Goal: Transaction & Acquisition: Purchase product/service

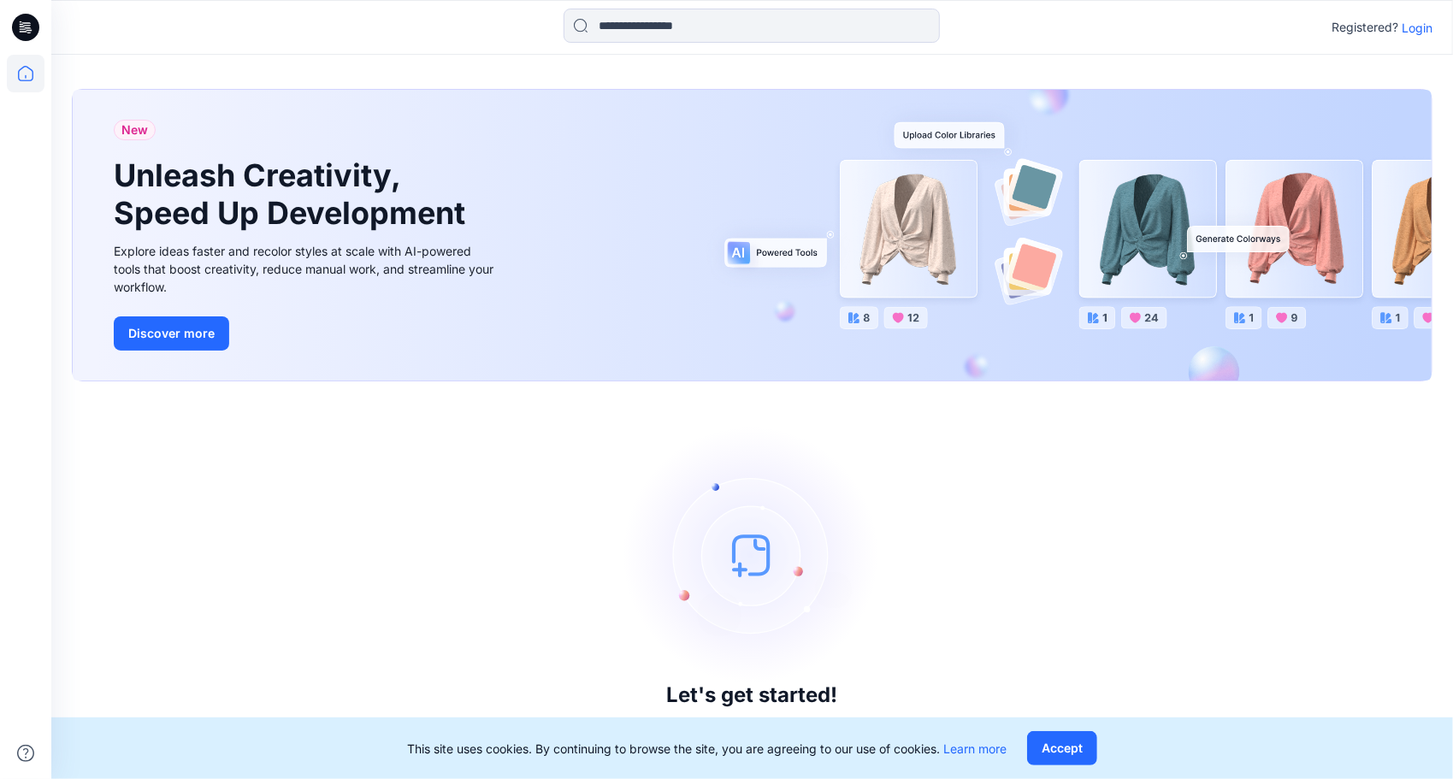
click at [1412, 27] on p "Login" at bounding box center [1416, 28] width 31 height 18
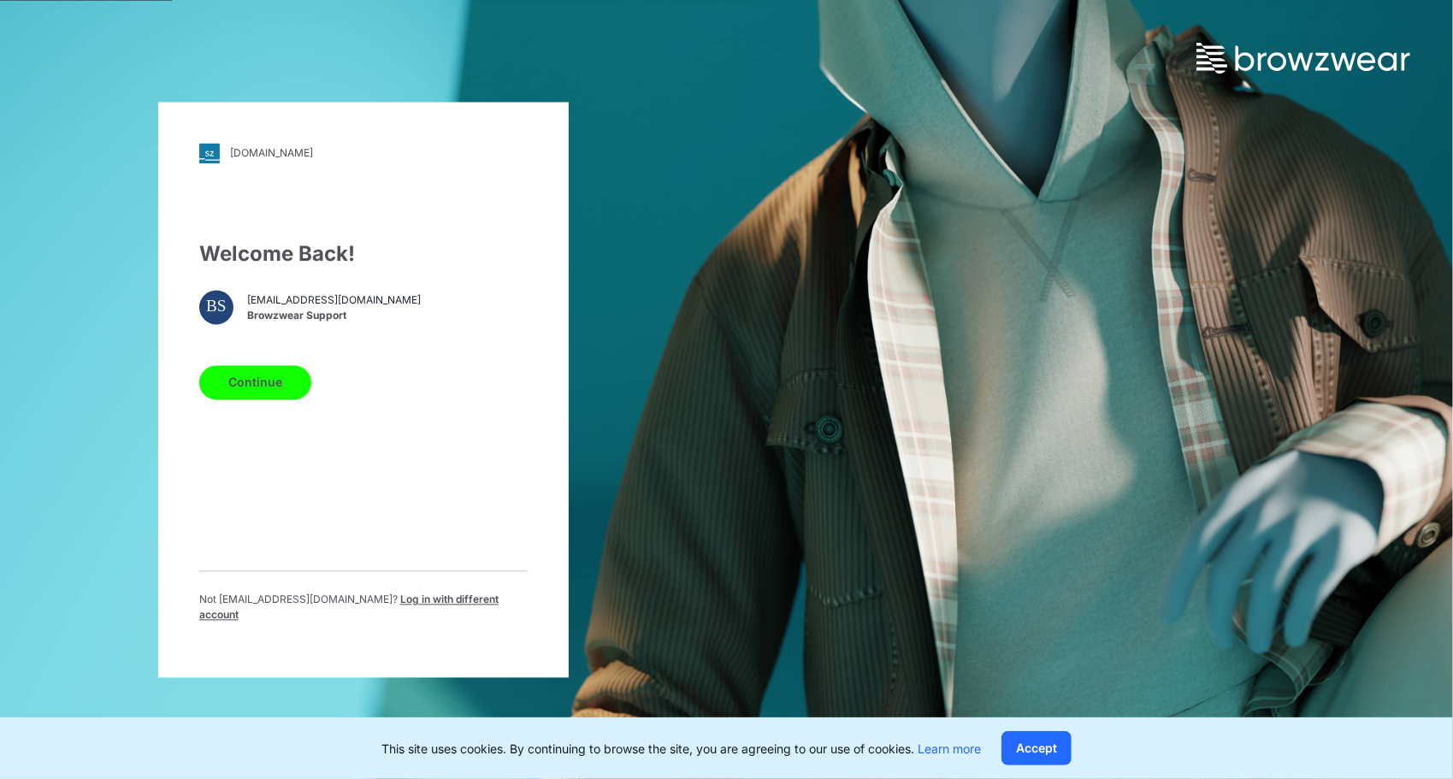
click at [258, 382] on button "Continue" at bounding box center [255, 382] width 112 height 34
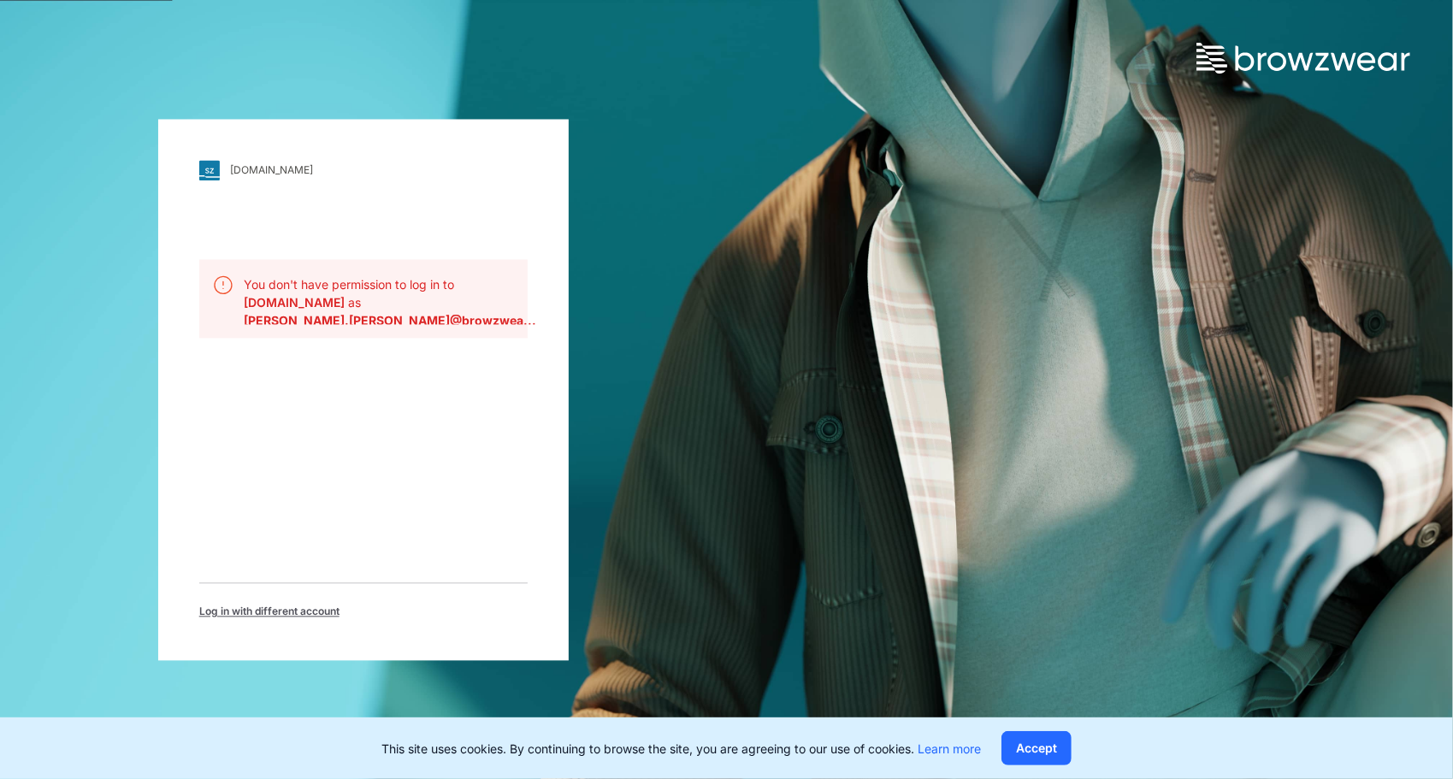
click at [249, 610] on span "Log in with different account" at bounding box center [269, 611] width 140 height 15
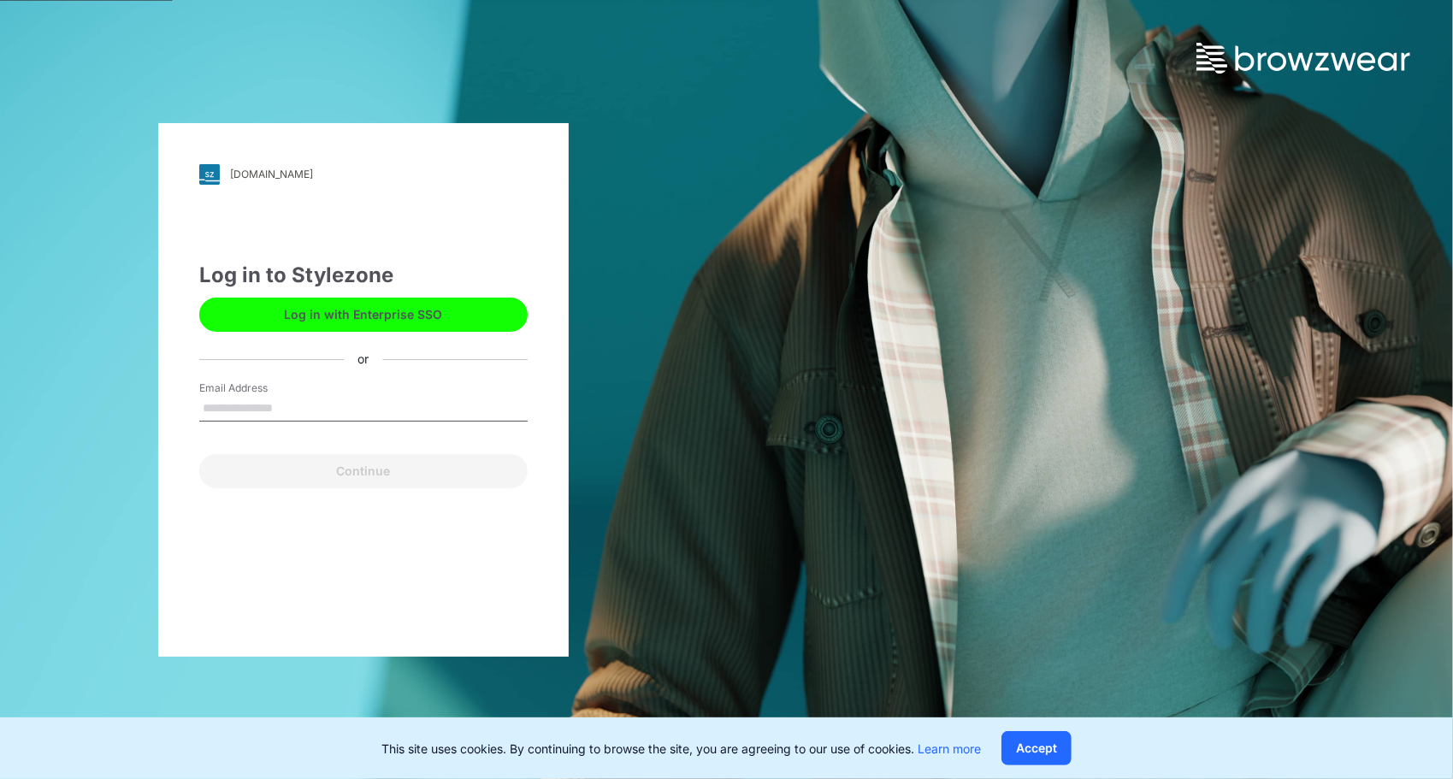
click at [309, 408] on input "Email Address" at bounding box center [363, 409] width 328 height 26
type input "**********"
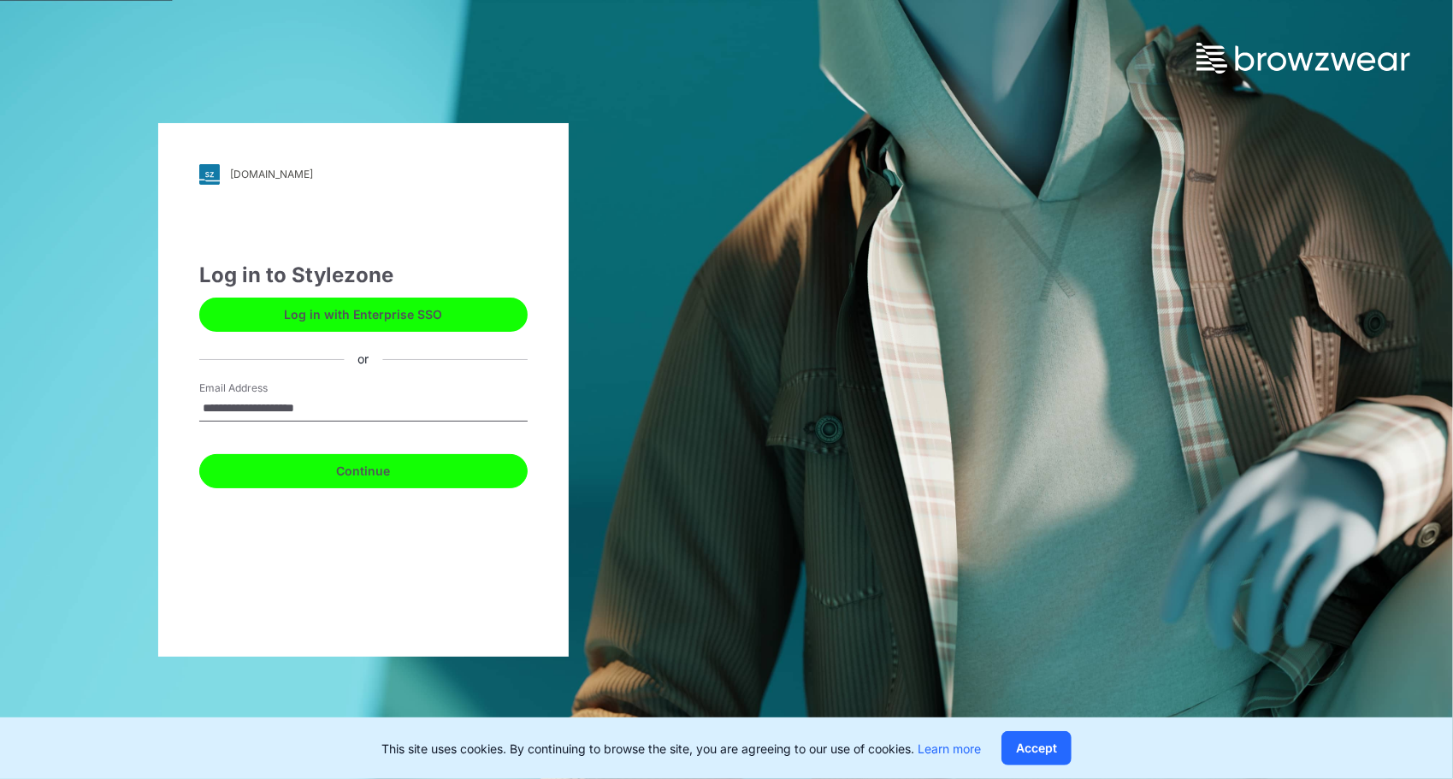
click at [382, 475] on button "Continue" at bounding box center [363, 471] width 328 height 34
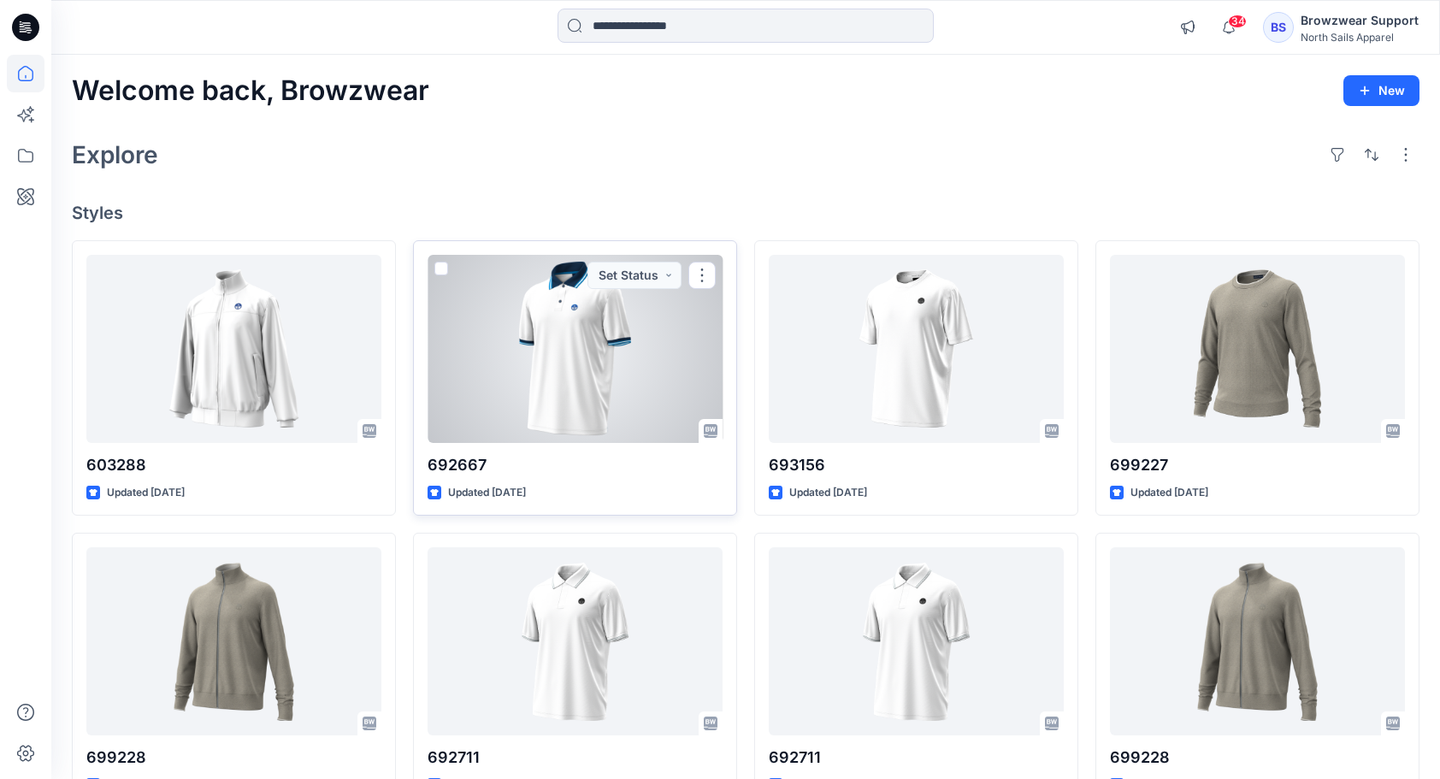
click at [578, 345] on div at bounding box center [574, 349] width 295 height 188
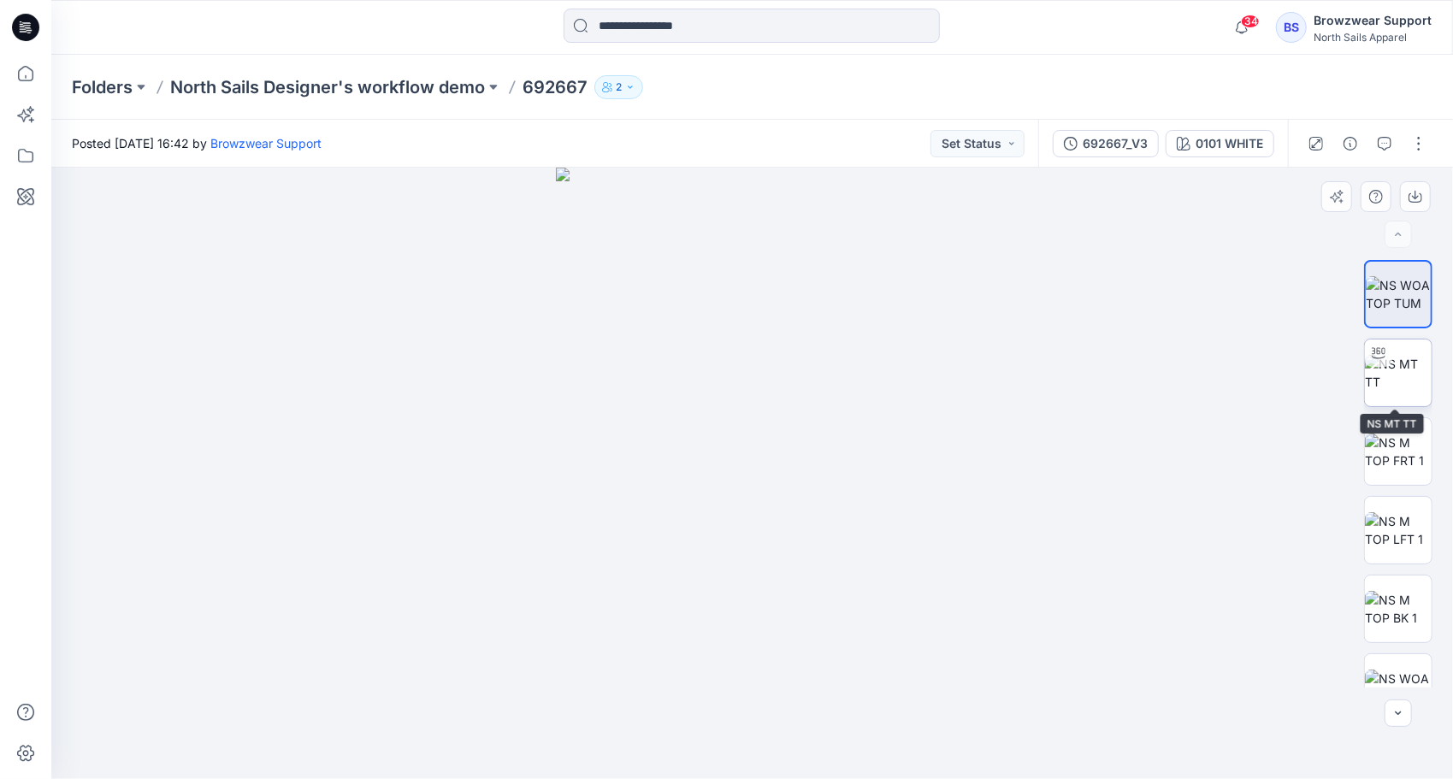
click at [1399, 369] on img at bounding box center [1398, 373] width 67 height 36
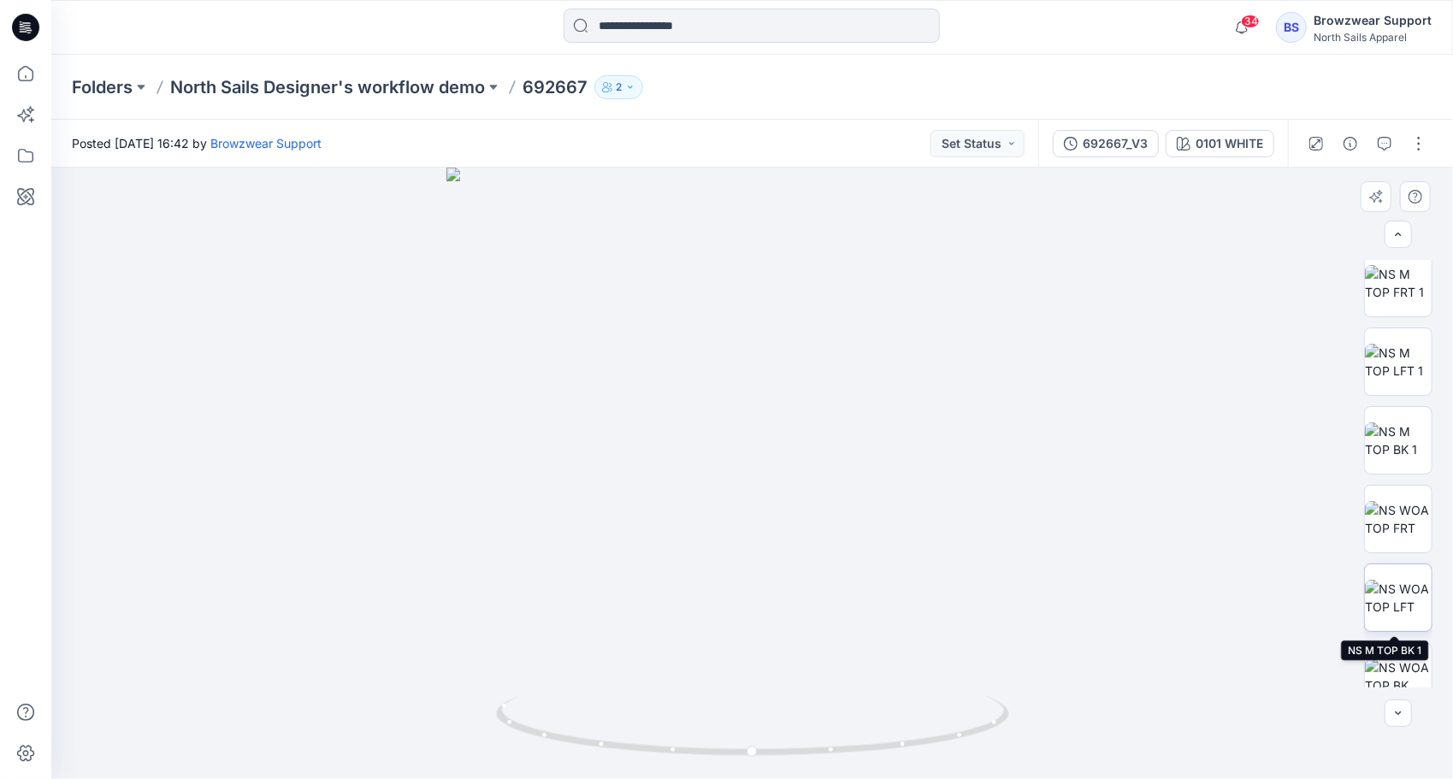
scroll to position [192, 0]
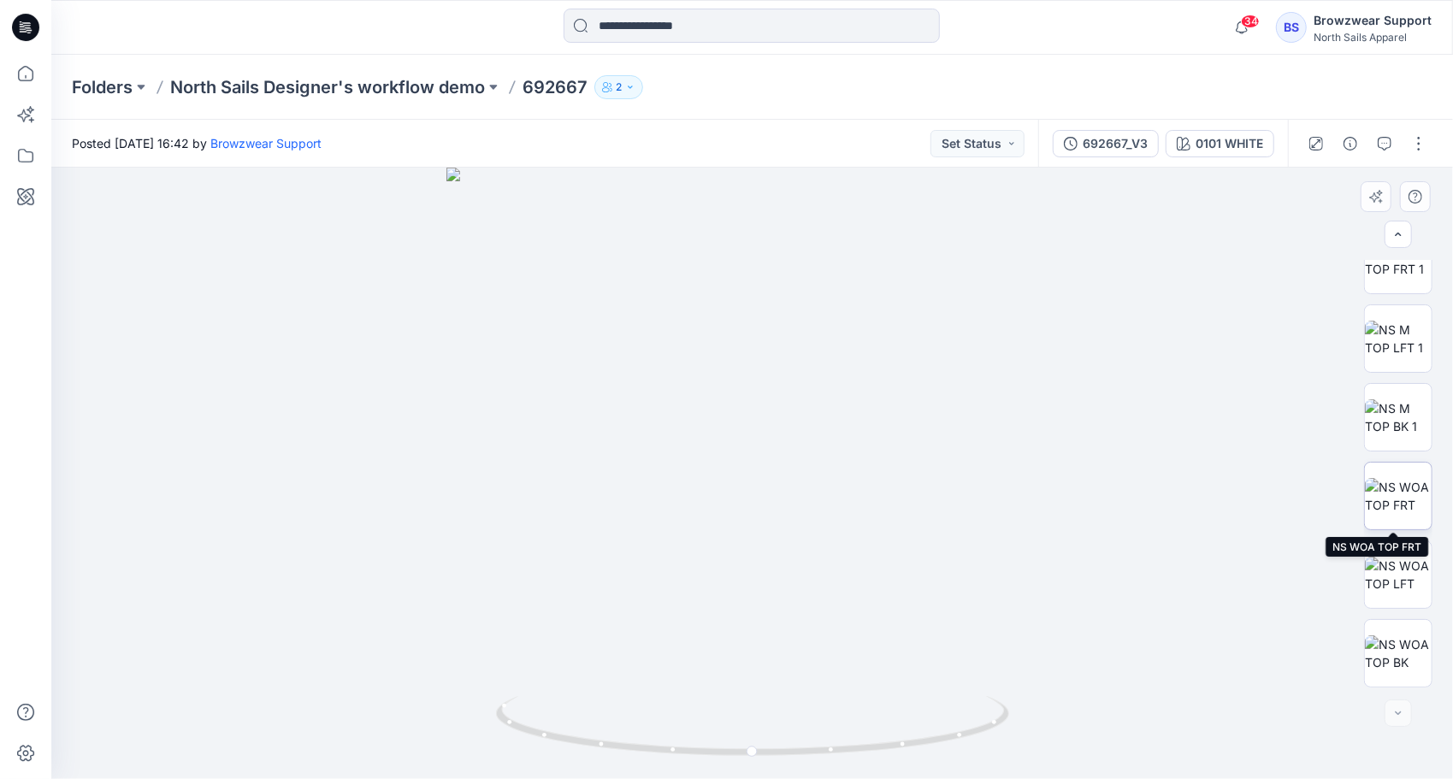
click at [1402, 478] on img at bounding box center [1398, 496] width 67 height 36
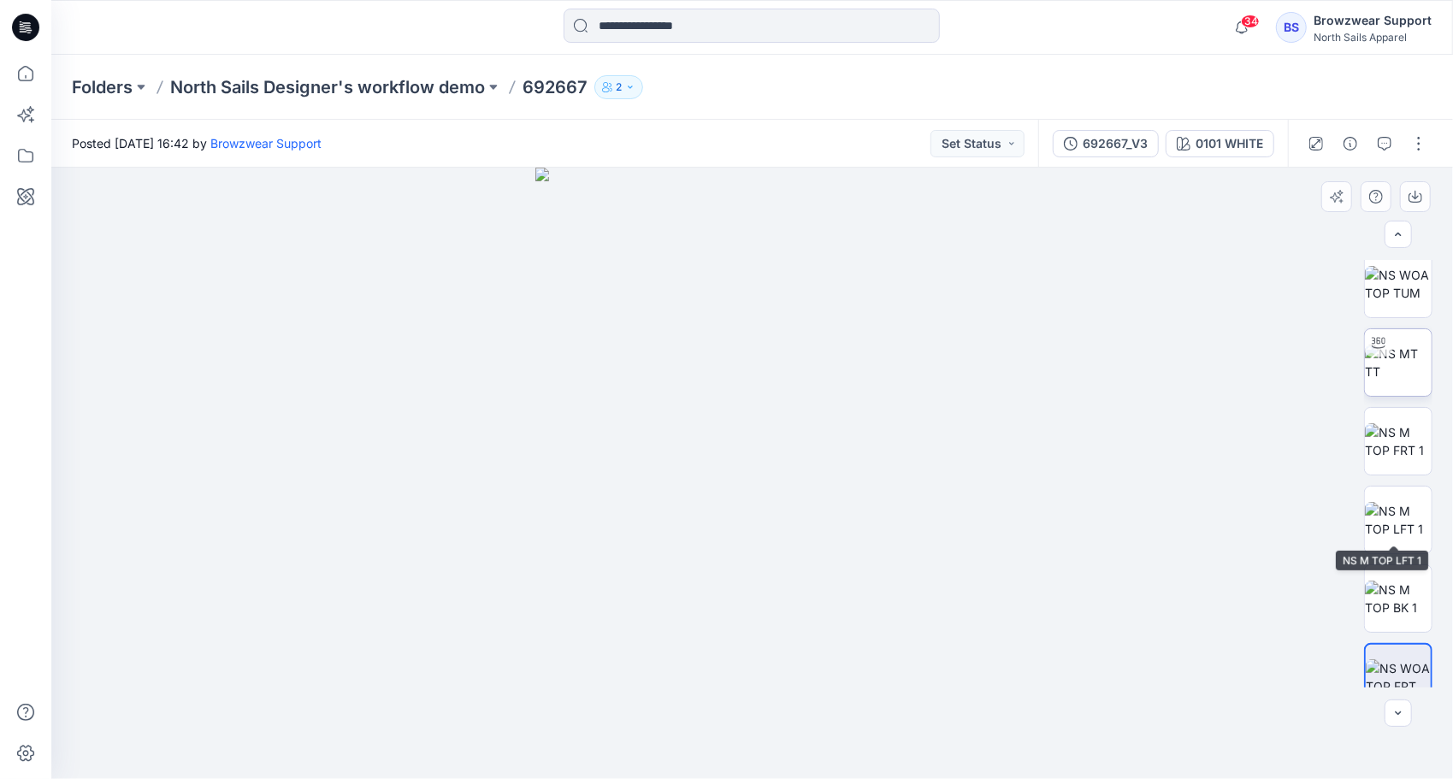
scroll to position [0, 0]
click at [1389, 380] on img at bounding box center [1398, 373] width 67 height 36
